Goal: Obtain resource: Download file/media

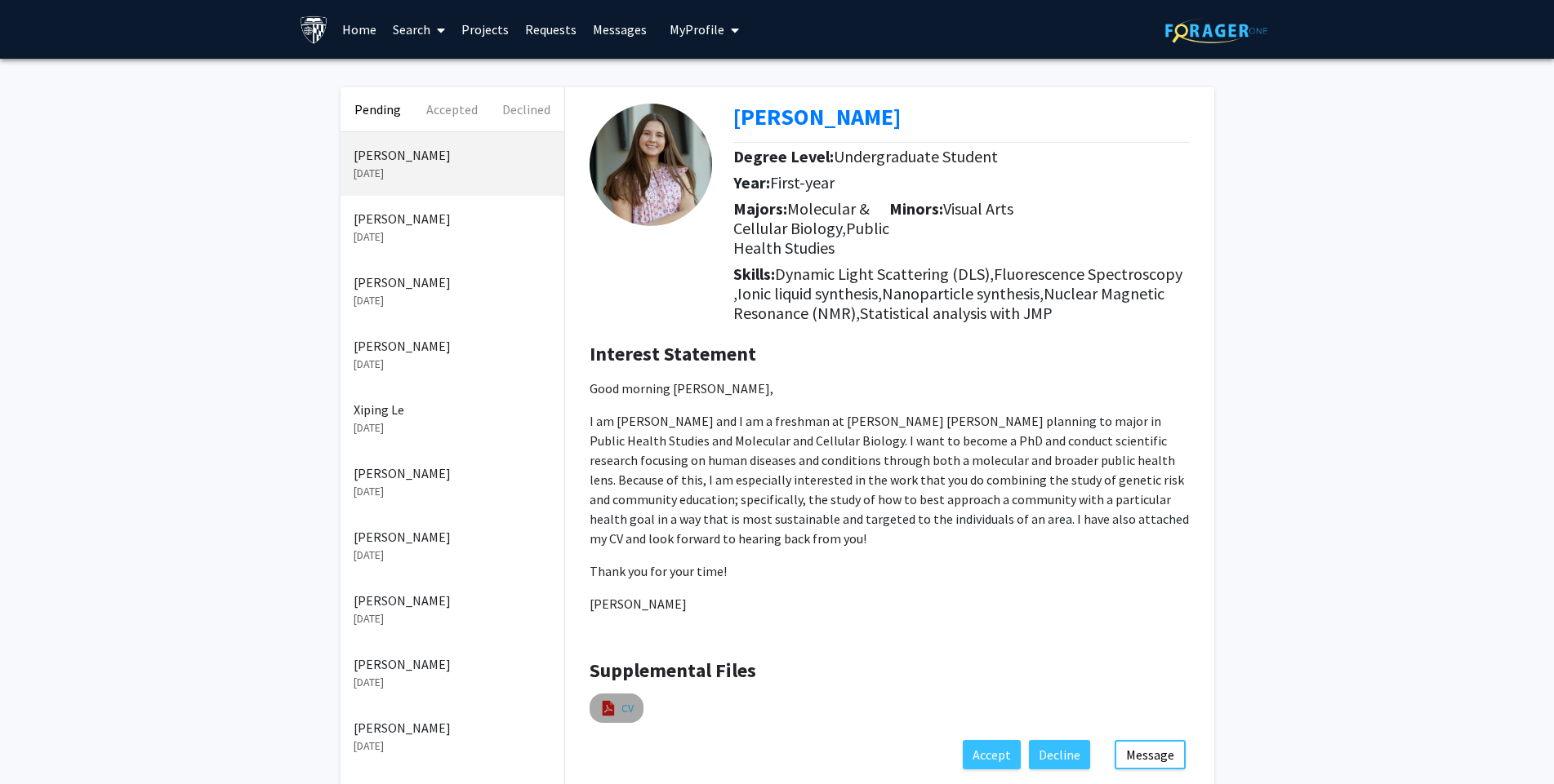
click at [624, 708] on link "CV" at bounding box center [627, 709] width 12 height 17
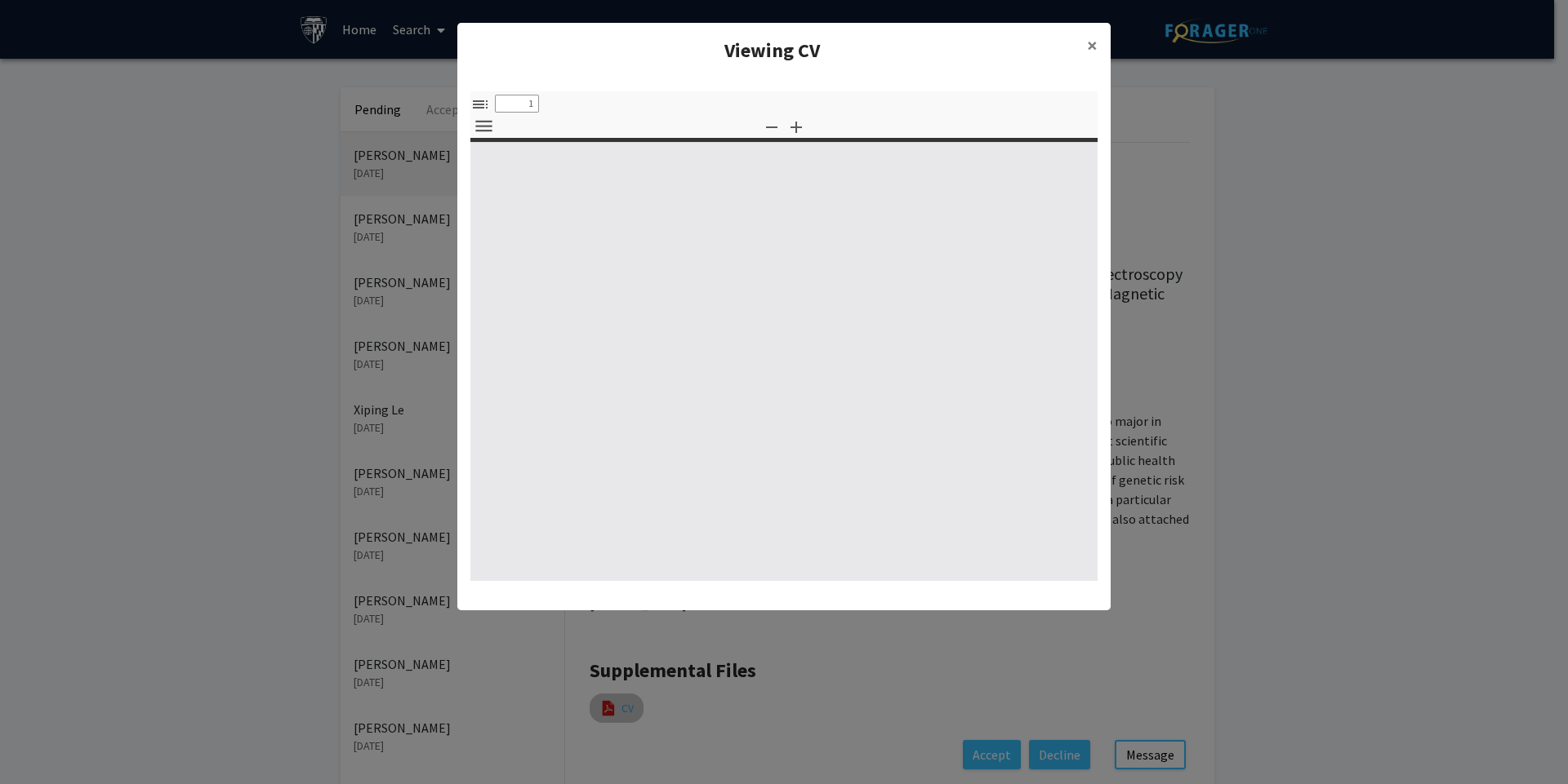
select select "custom"
type input "0"
select select "custom"
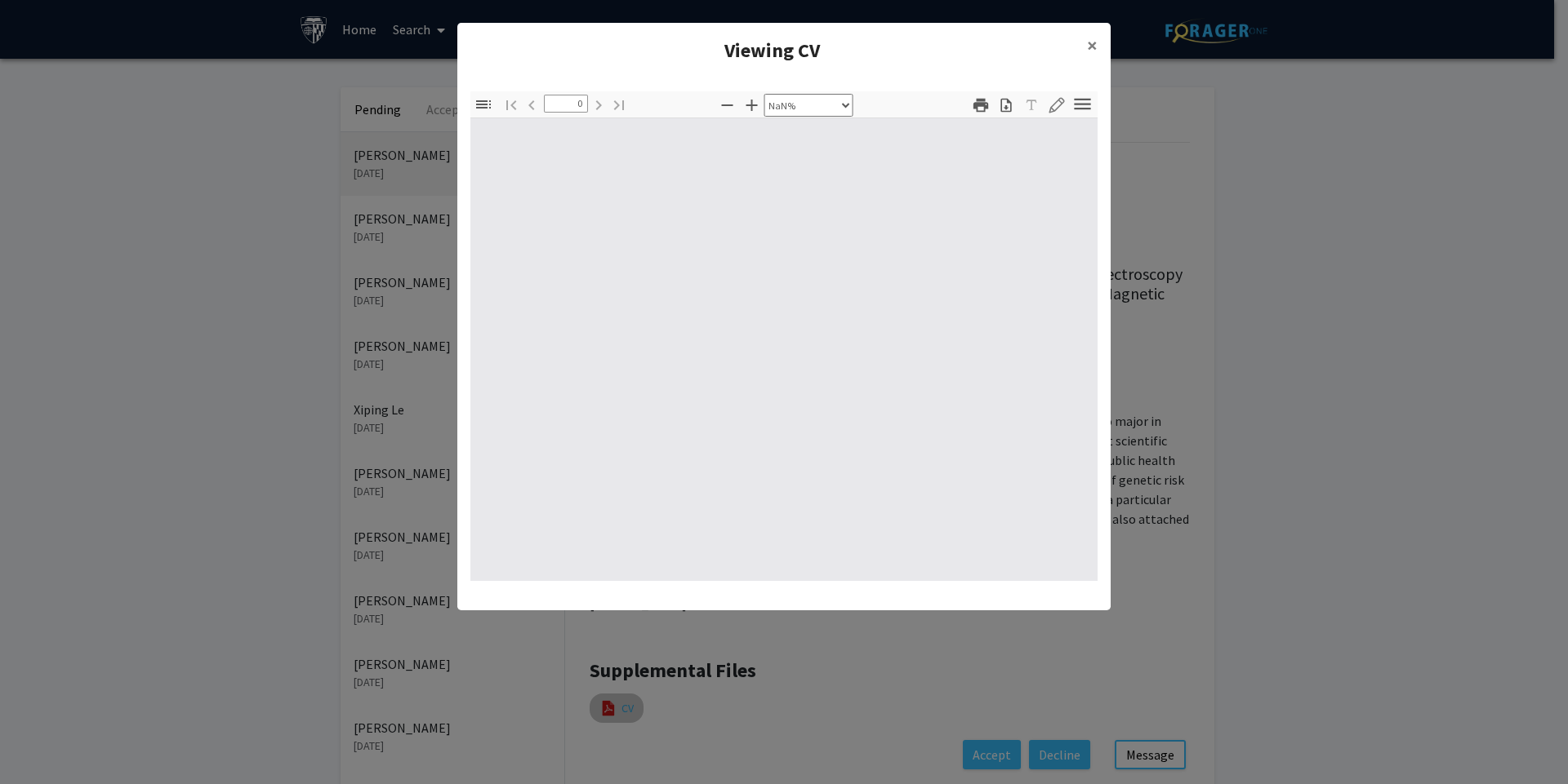
type input "1"
select select "auto"
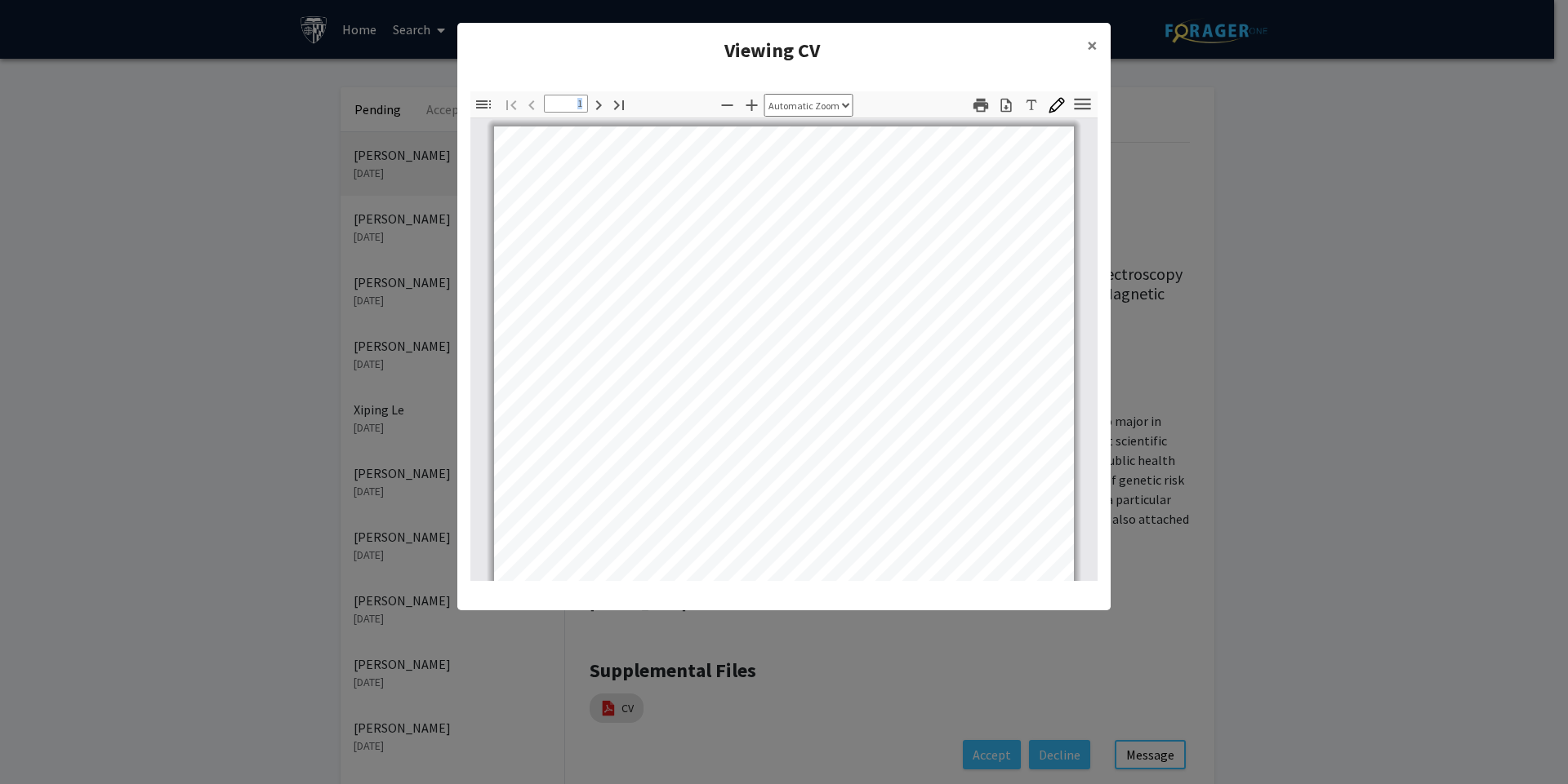
drag, startPoint x: 1098, startPoint y: 234, endPoint x: 1093, endPoint y: 298, distance: 64.2
click at [1093, 298] on div "Thumbnails Document Outline Attachments Layers Current Outline Item Toggle Side…" at bounding box center [784, 336] width 653 height 516
click at [978, 101] on icon "button" at bounding box center [980, 105] width 18 height 18
type input "1"
